Goal: Information Seeking & Learning: Learn about a topic

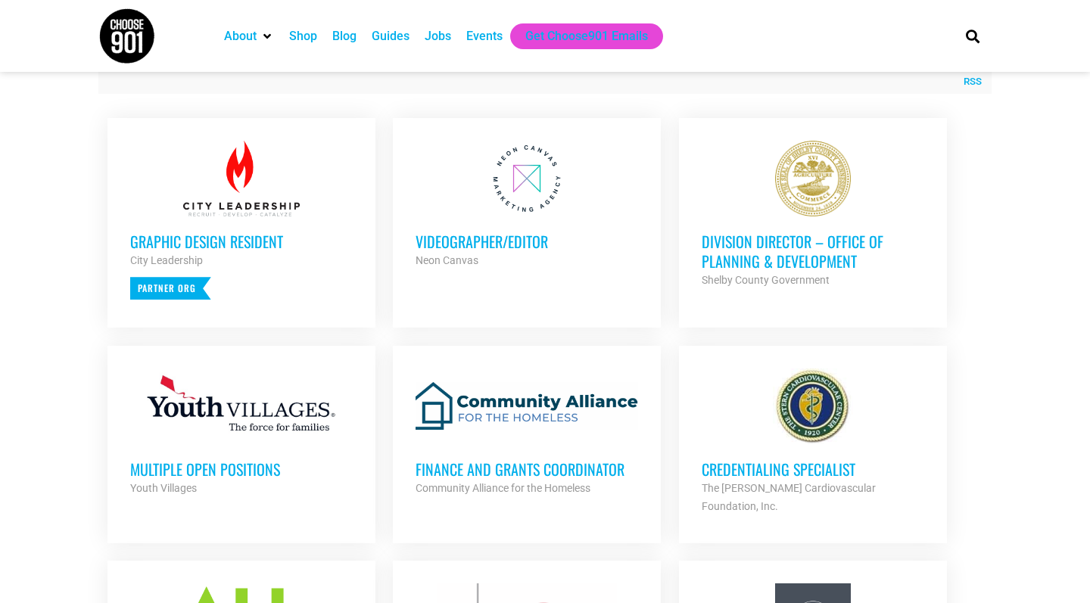
scroll to position [578, 0]
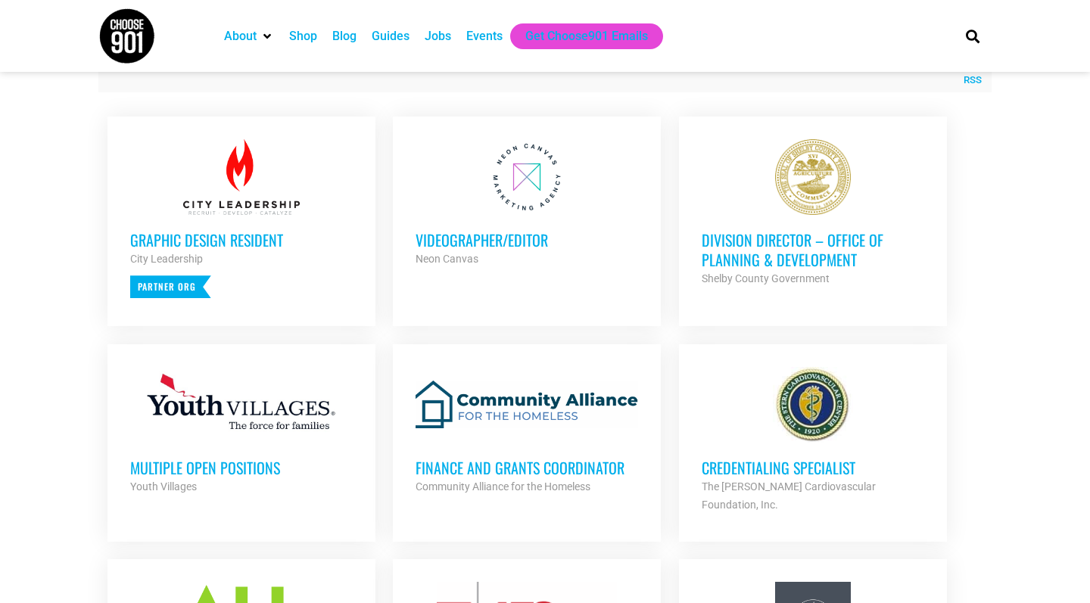
click at [748, 251] on h3 "Division Director – Office of Planning & Development" at bounding box center [813, 249] width 223 height 39
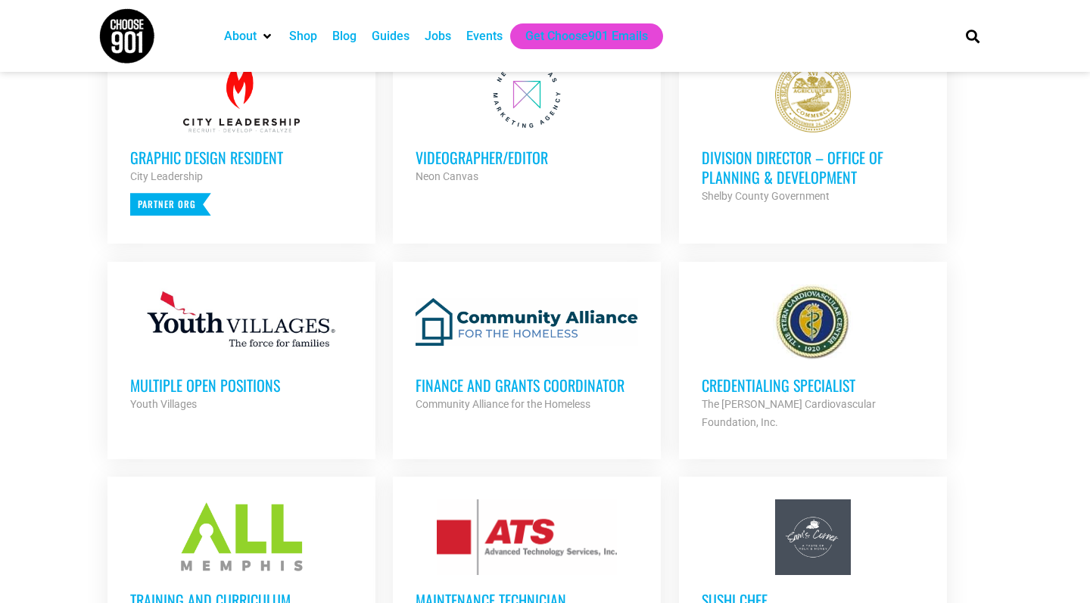
scroll to position [656, 0]
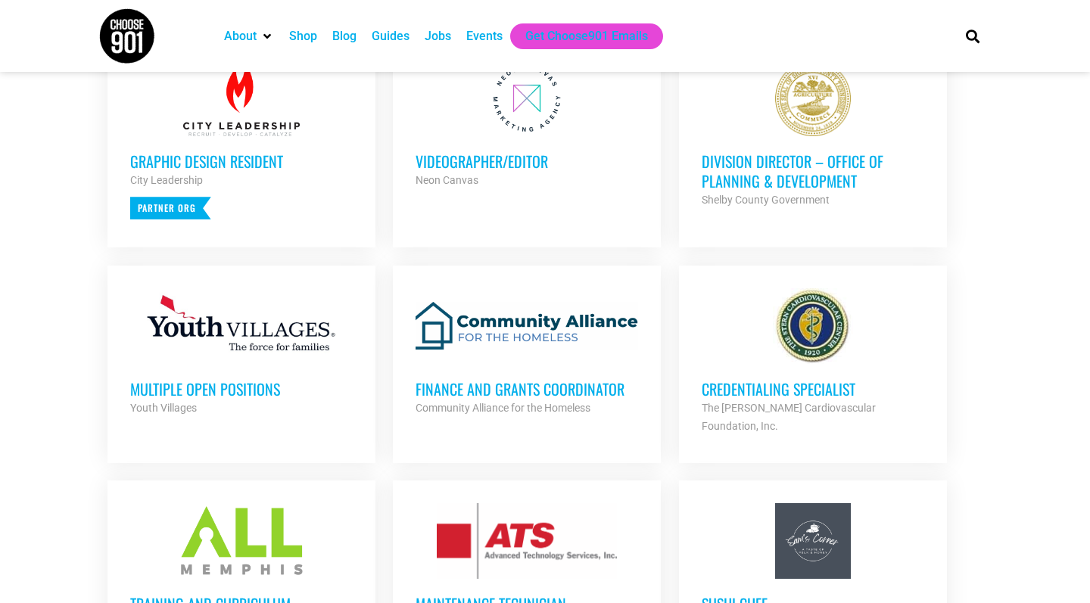
click at [755, 387] on h3 "Credentialing Specialist" at bounding box center [813, 389] width 223 height 20
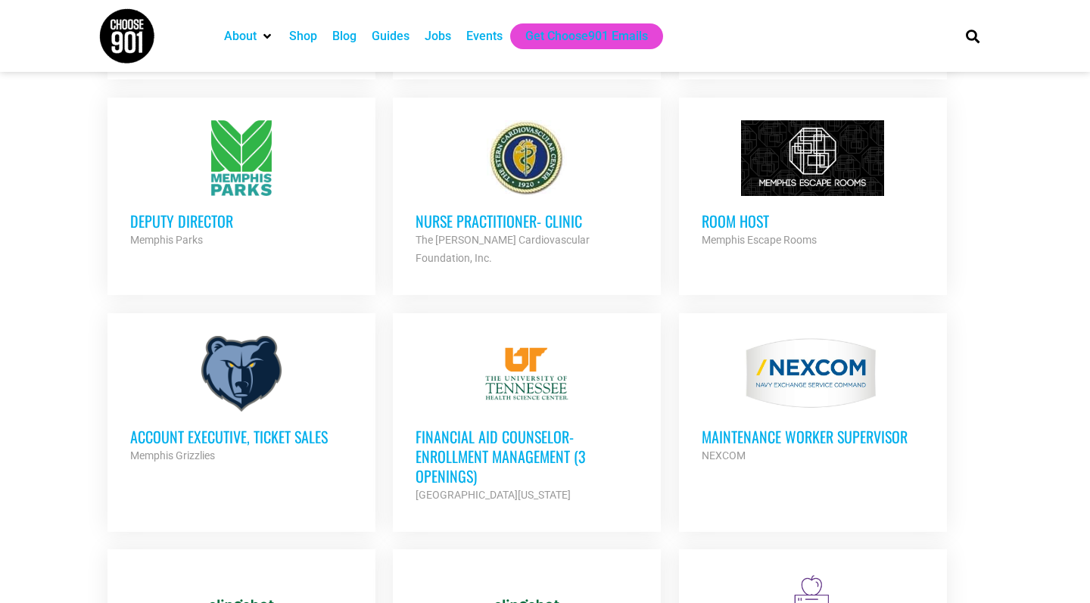
scroll to position [1264, 0]
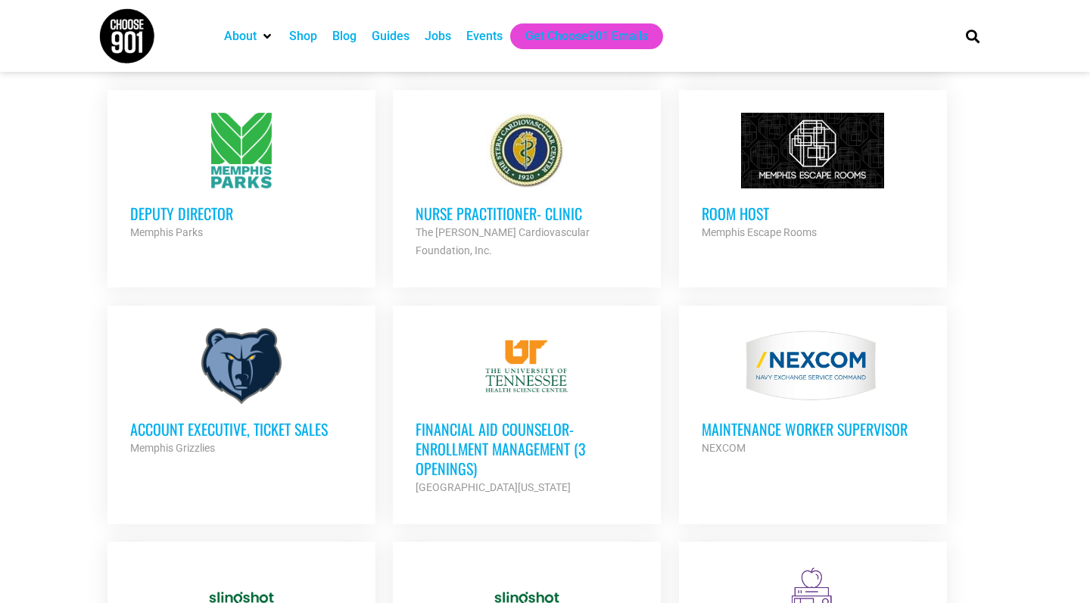
click at [491, 419] on h3 "Financial Aid Counselor-Enrollment Management (3 Openings)" at bounding box center [527, 448] width 223 height 59
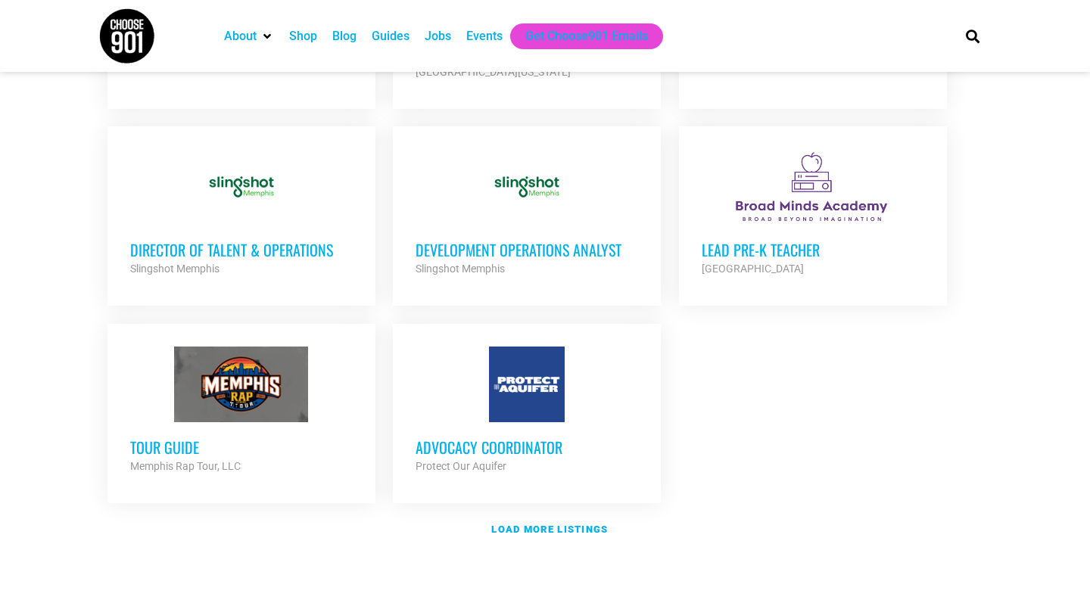
scroll to position [1673, 0]
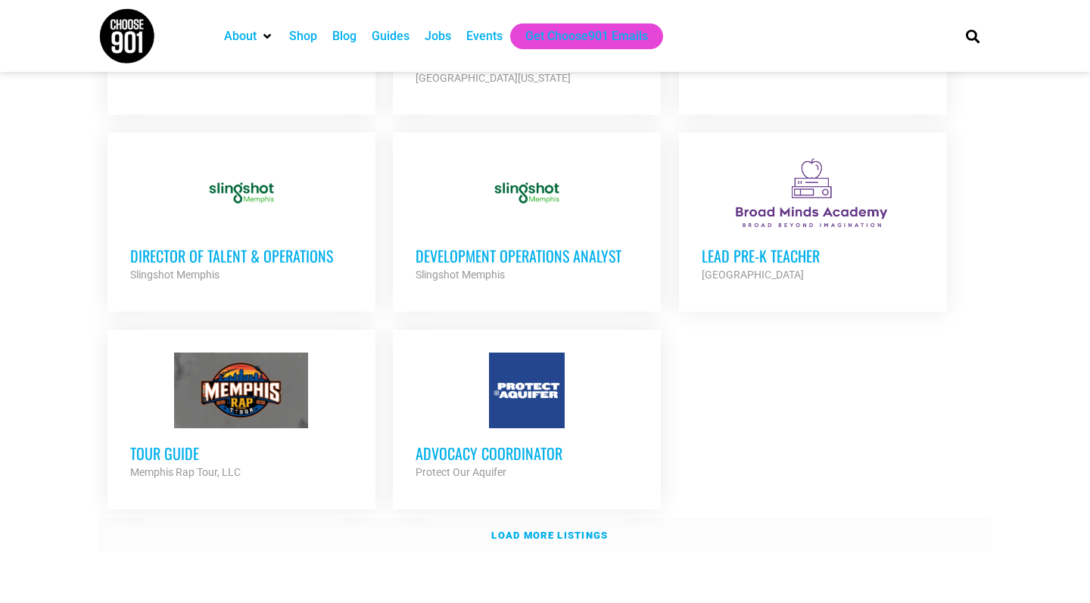
click at [509, 518] on link "Load more listings" at bounding box center [544, 535] width 893 height 35
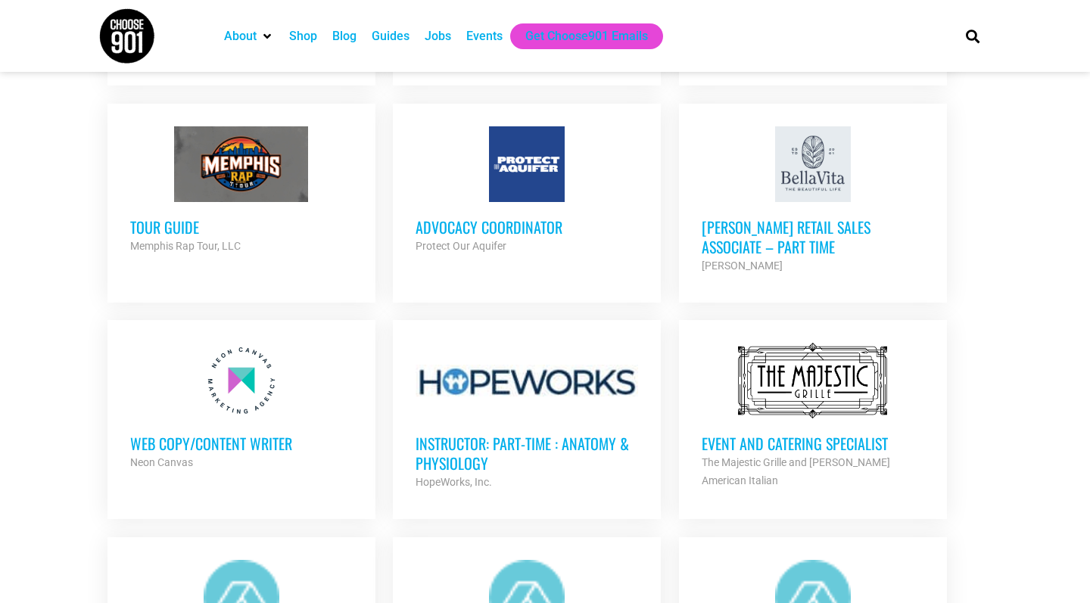
scroll to position [1901, 0]
click at [171, 216] on h3 "Tour Guide" at bounding box center [241, 226] width 223 height 20
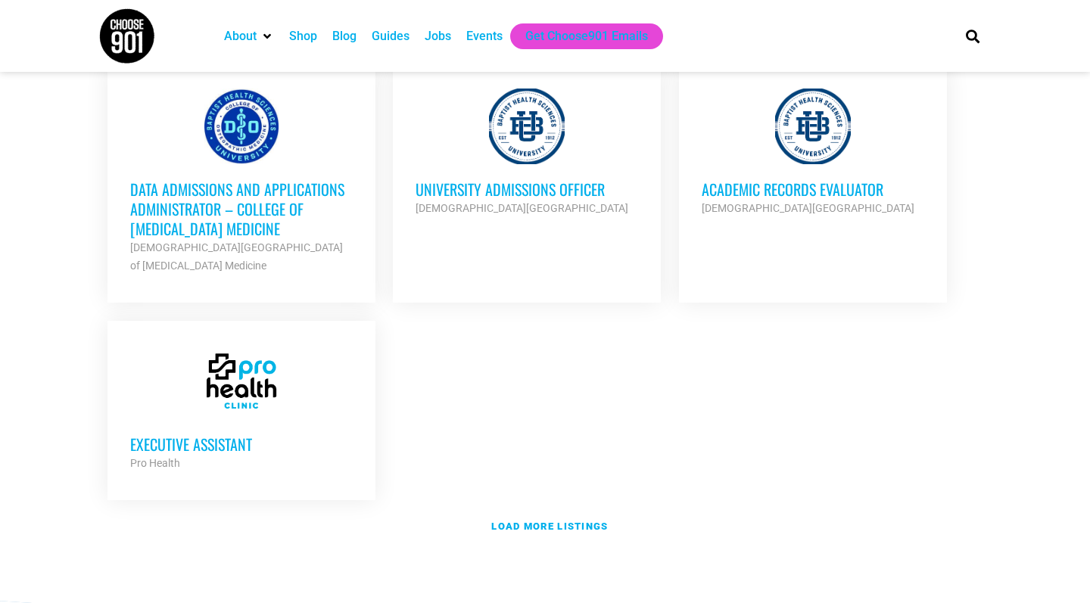
scroll to position [3246, 0]
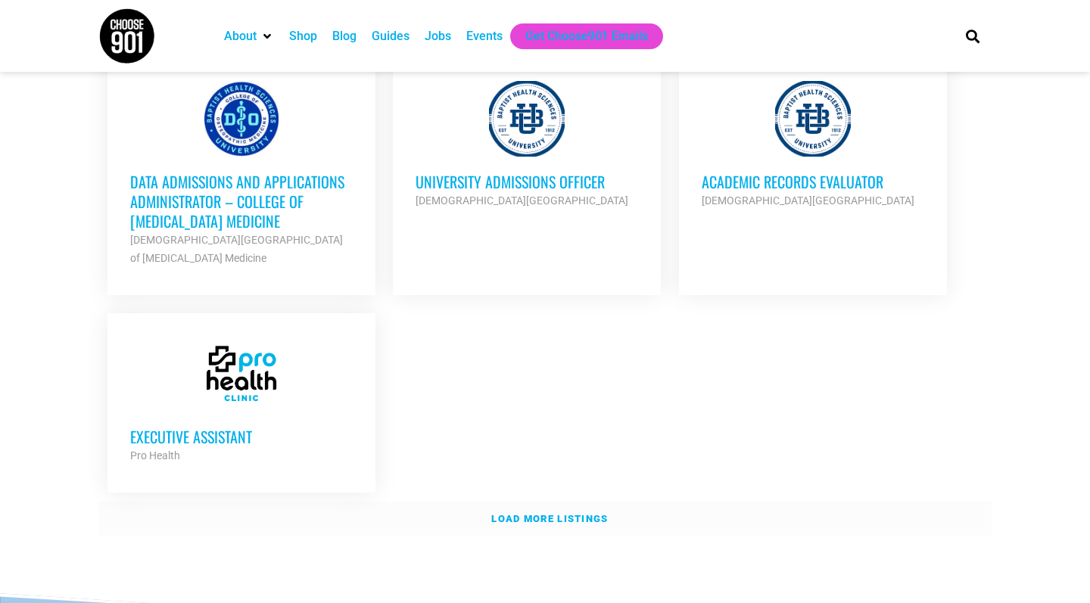
click at [519, 502] on link "Load more listings" at bounding box center [544, 519] width 893 height 35
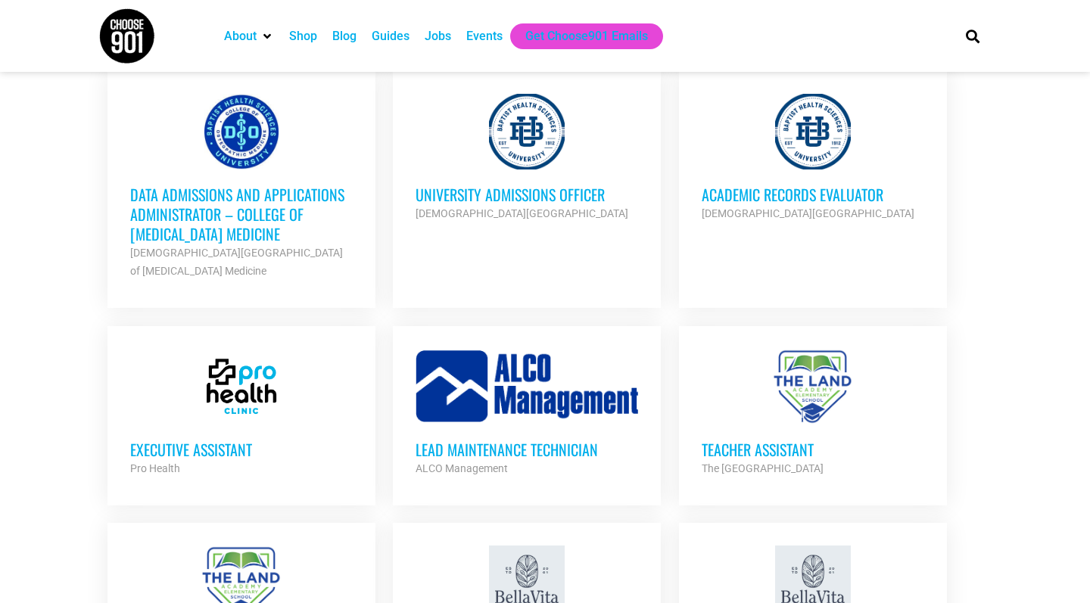
scroll to position [3237, 0]
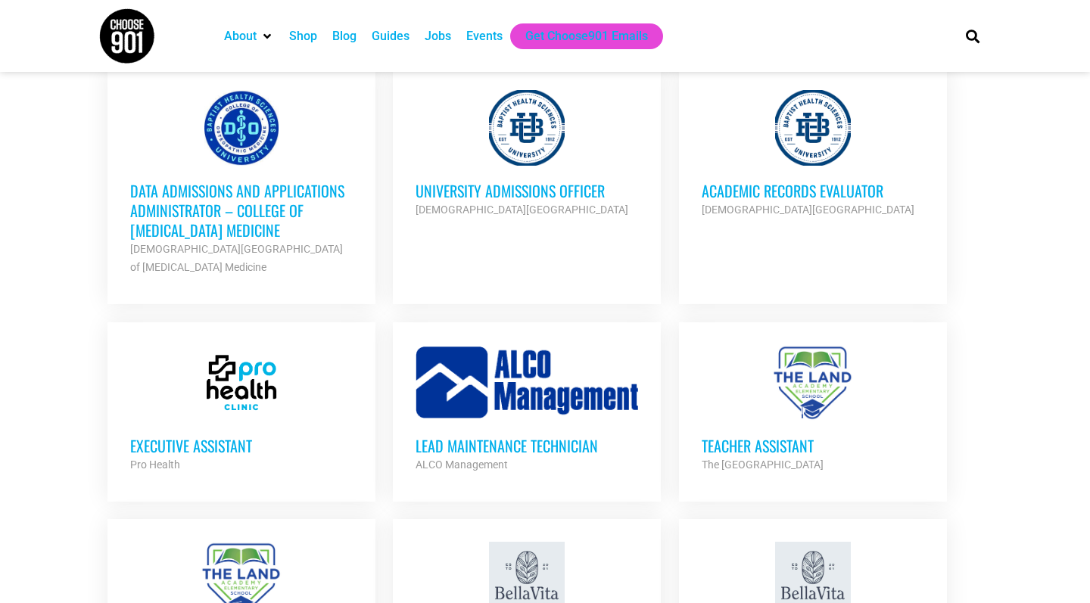
click at [576, 181] on h3 "University Admissions Officer" at bounding box center [527, 191] width 223 height 20
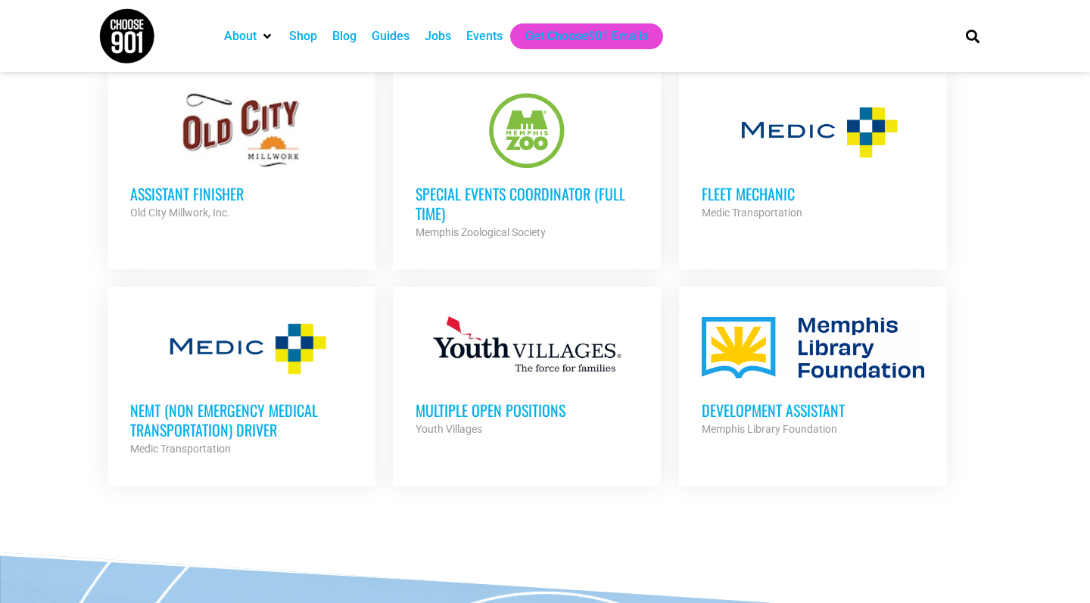
scroll to position [4099, 0]
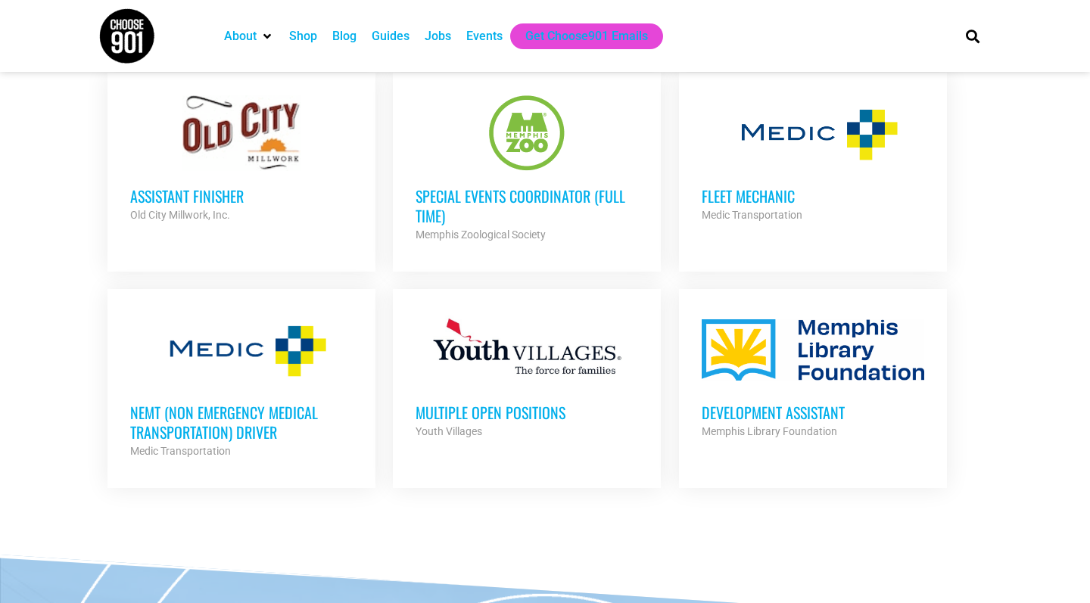
click at [227, 403] on h3 "NEMT (Non Emergency Medical Transportation) Driver" at bounding box center [241, 422] width 223 height 39
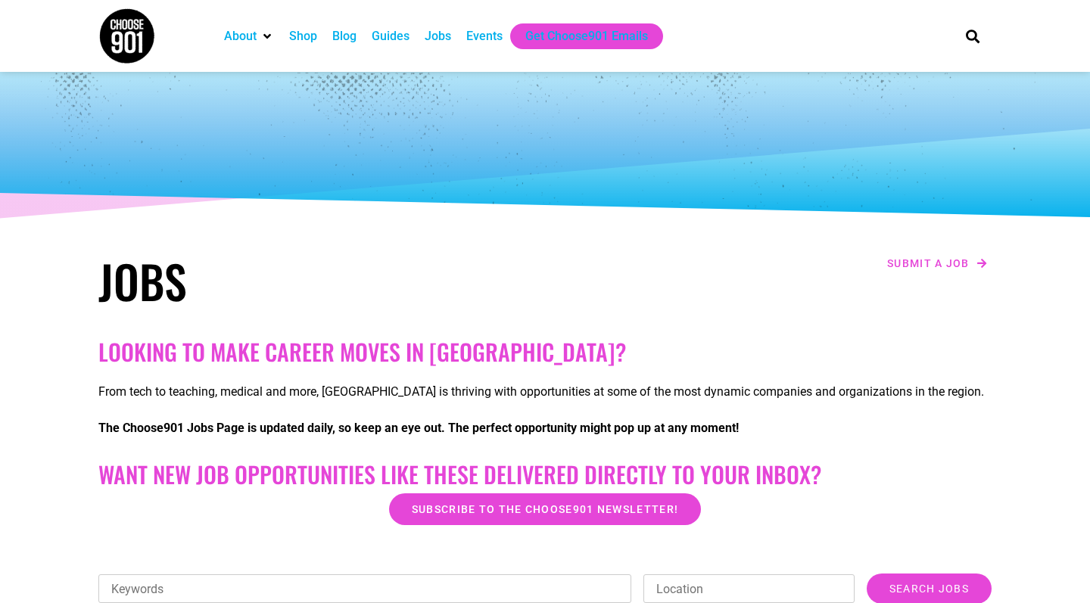
scroll to position [0, 0]
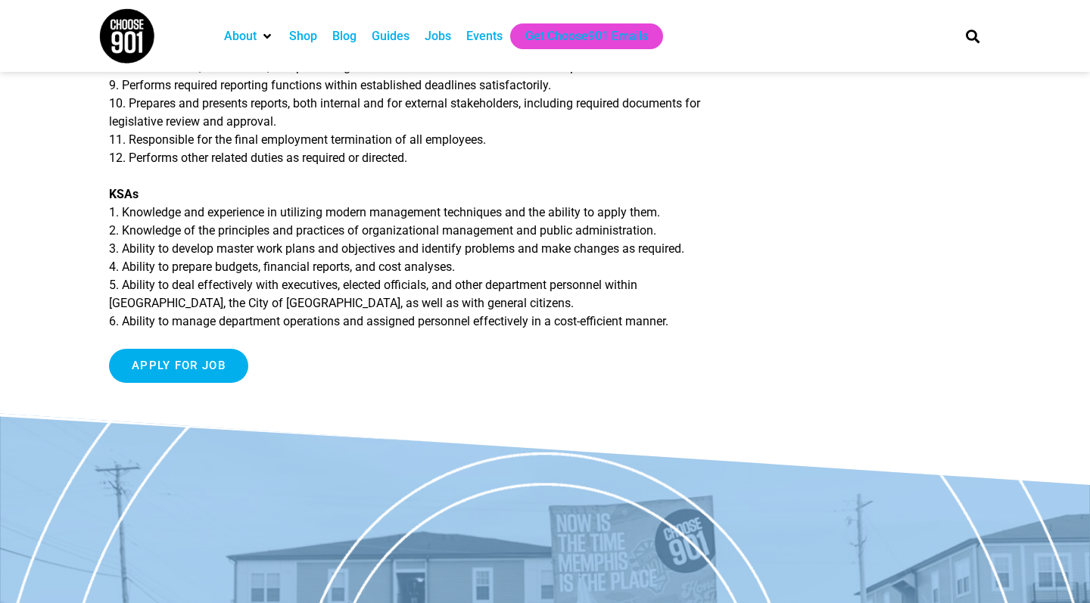
scroll to position [1041, 0]
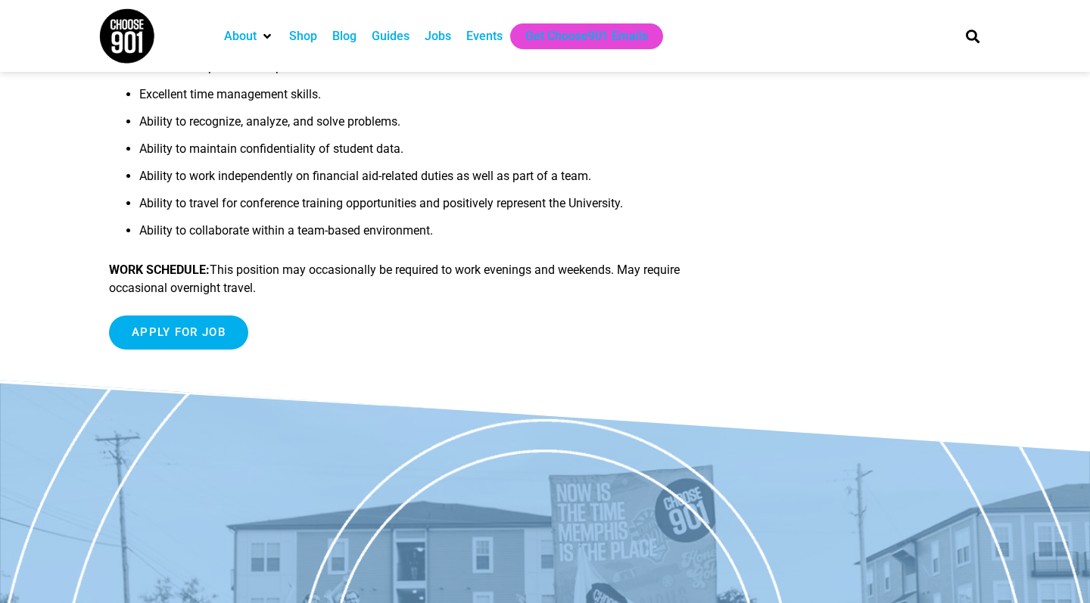
scroll to position [1220, 0]
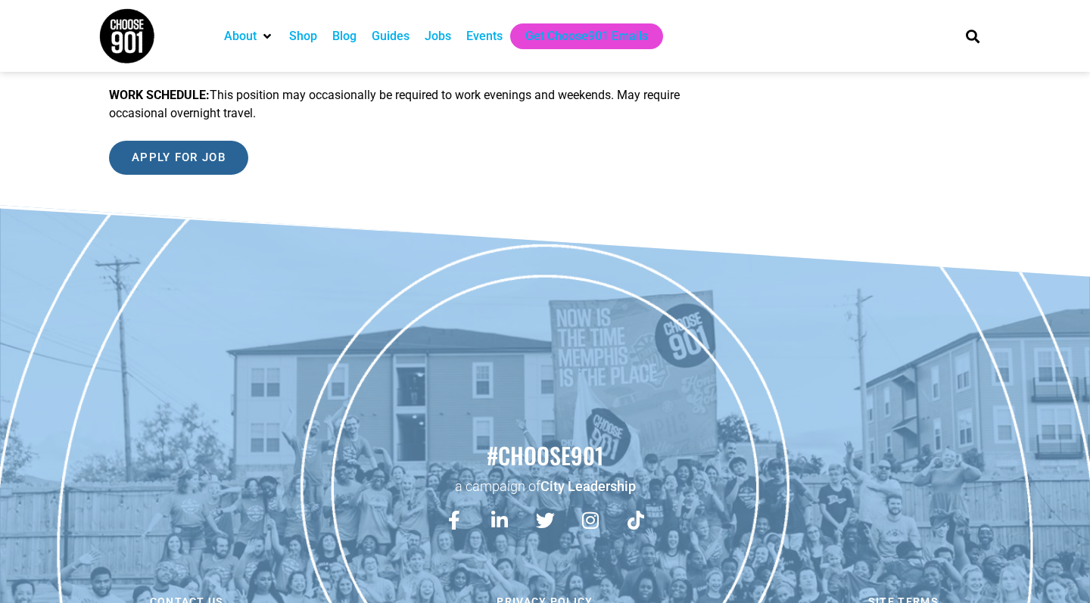
click at [212, 143] on input "Apply for job" at bounding box center [178, 158] width 139 height 34
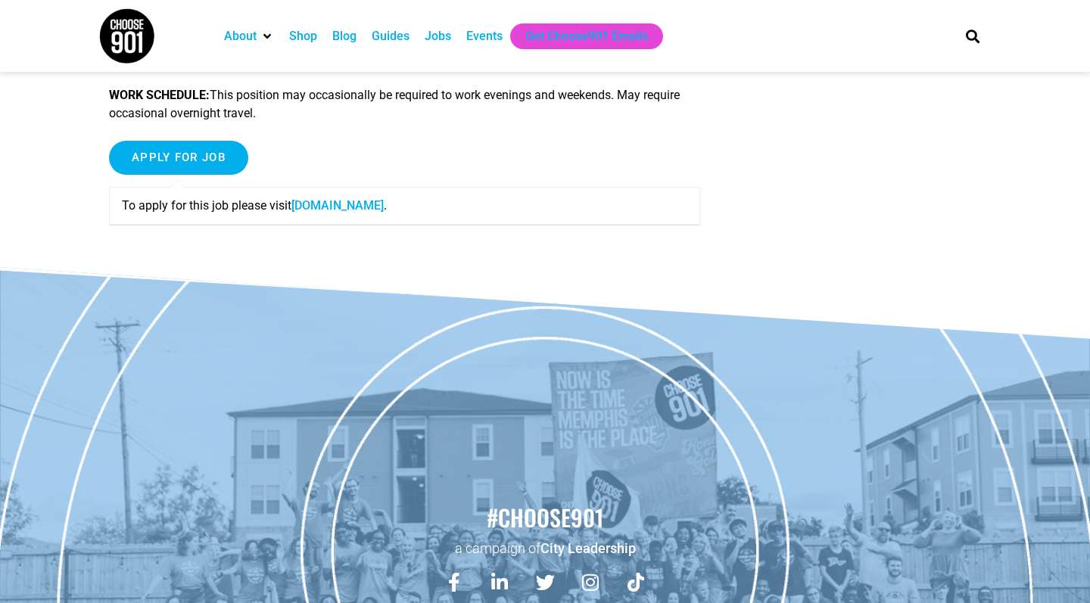
click at [336, 199] on link "[DOMAIN_NAME]" at bounding box center [337, 205] width 92 height 14
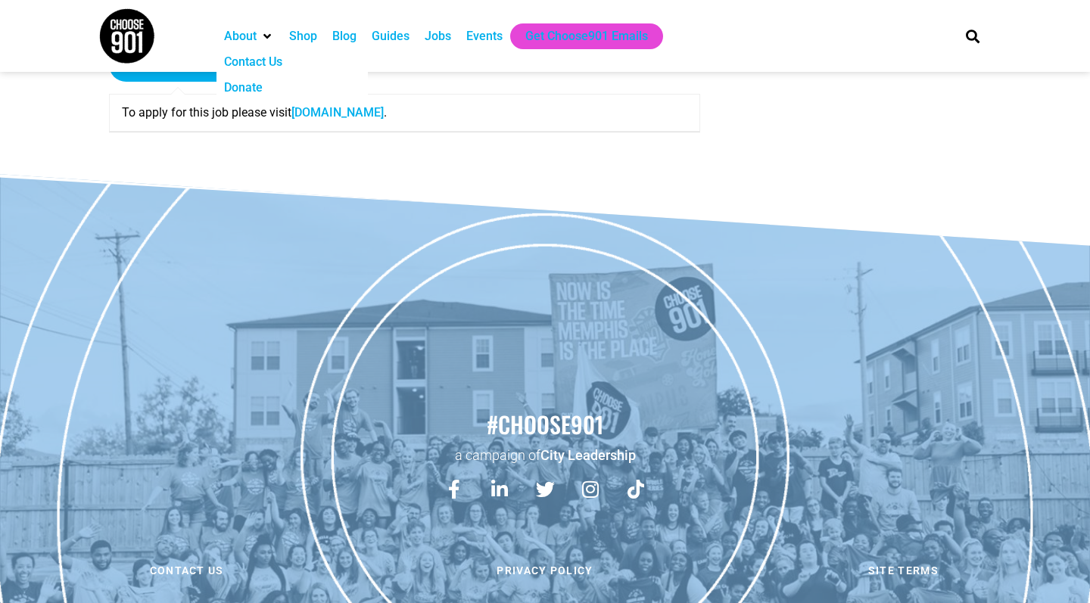
scroll to position [1315, 0]
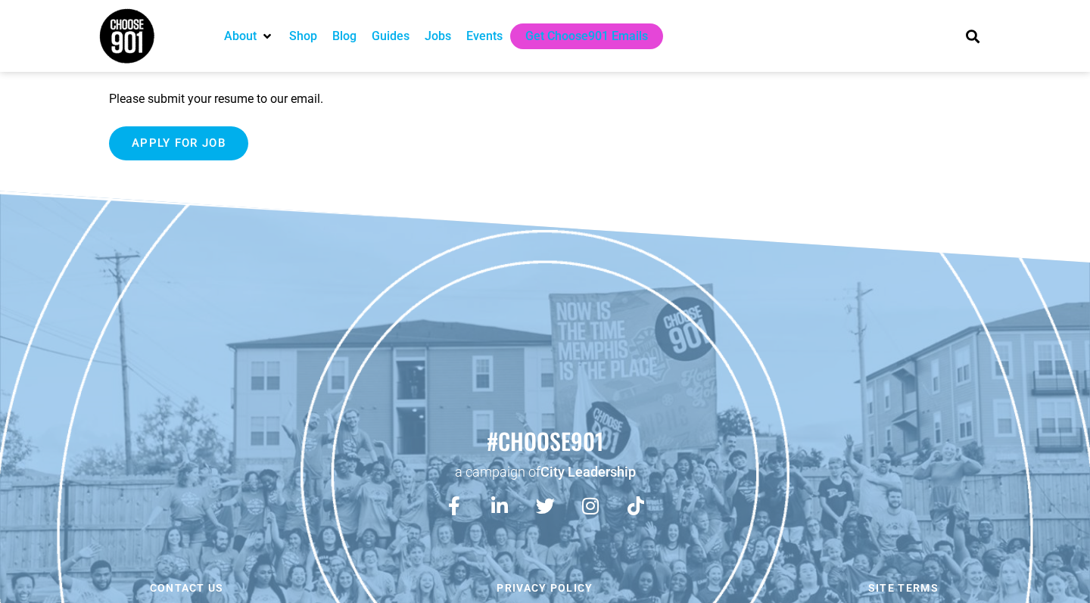
scroll to position [500, 0]
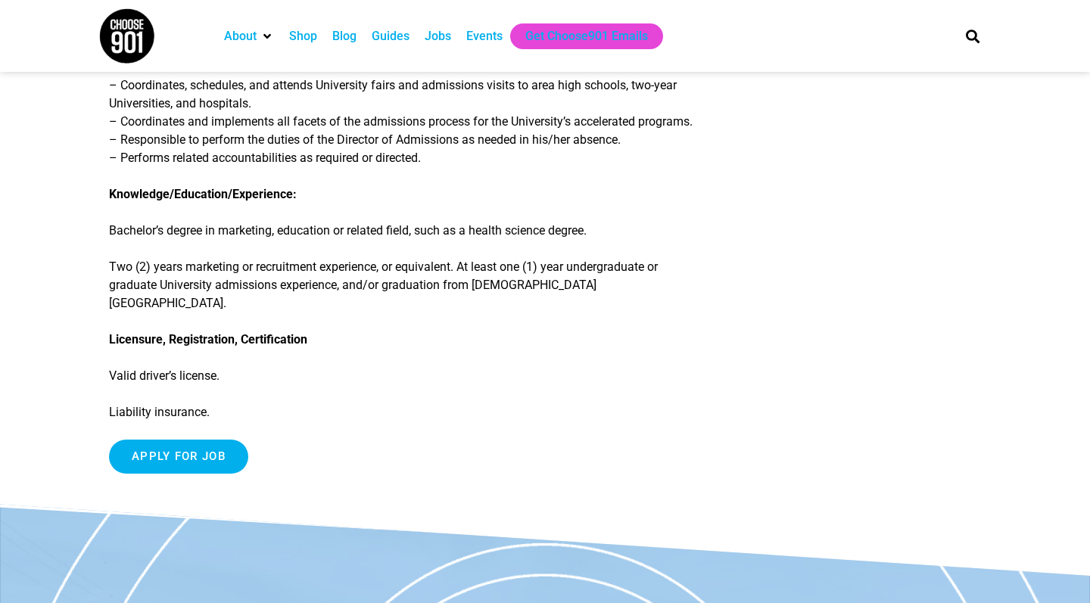
scroll to position [516, 0]
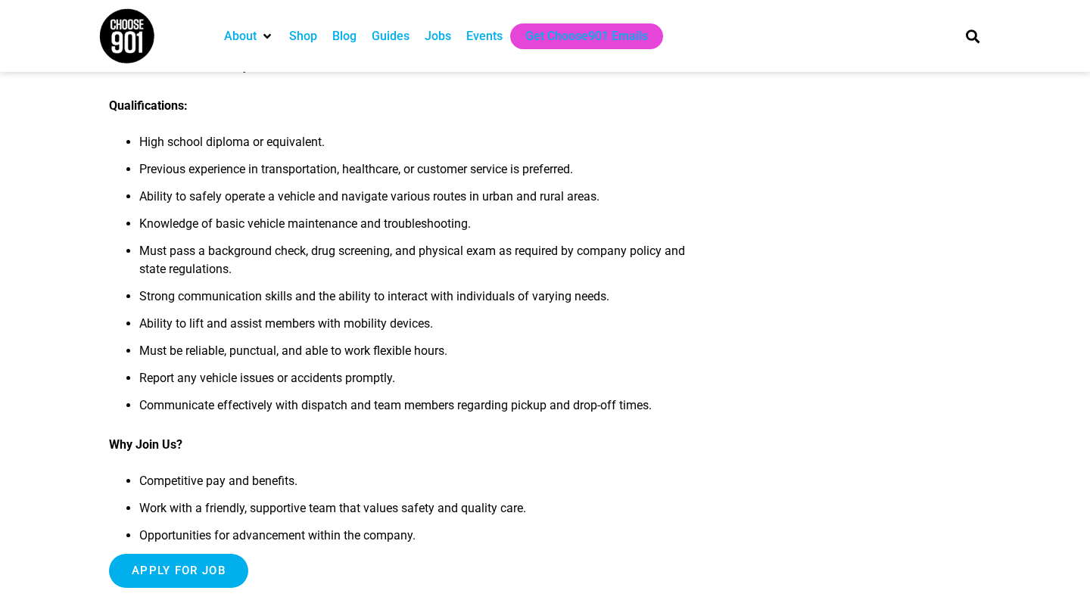
scroll to position [913, 0]
